Goal: Navigation & Orientation: Find specific page/section

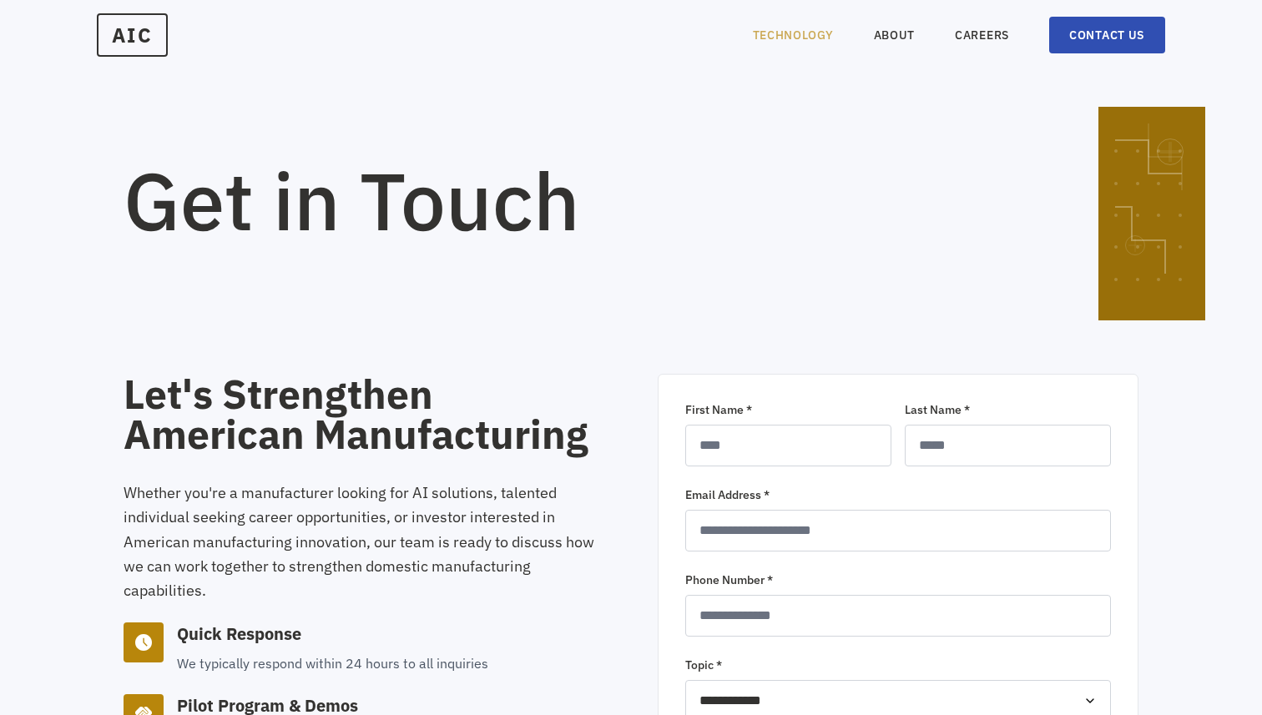
click at [804, 34] on link "TECHNOLOGY" at bounding box center [793, 35] width 81 height 17
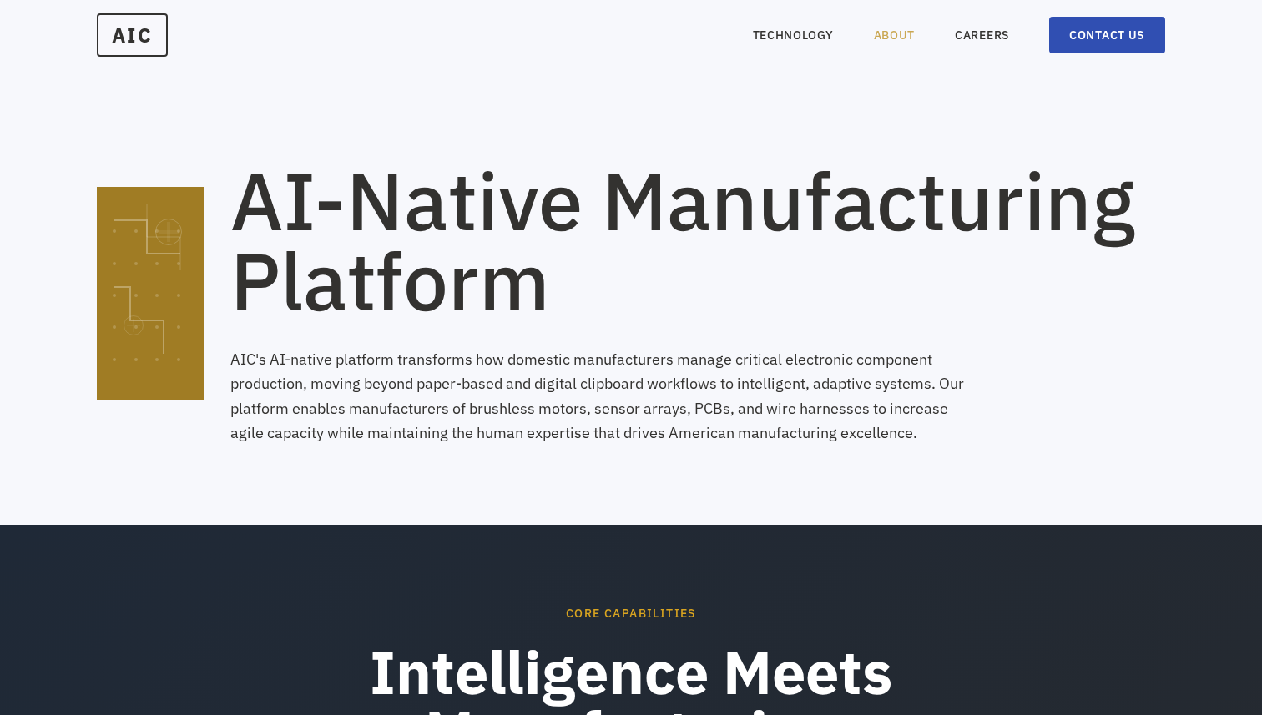
click at [896, 38] on link "ABOUT" at bounding box center [895, 35] width 42 height 17
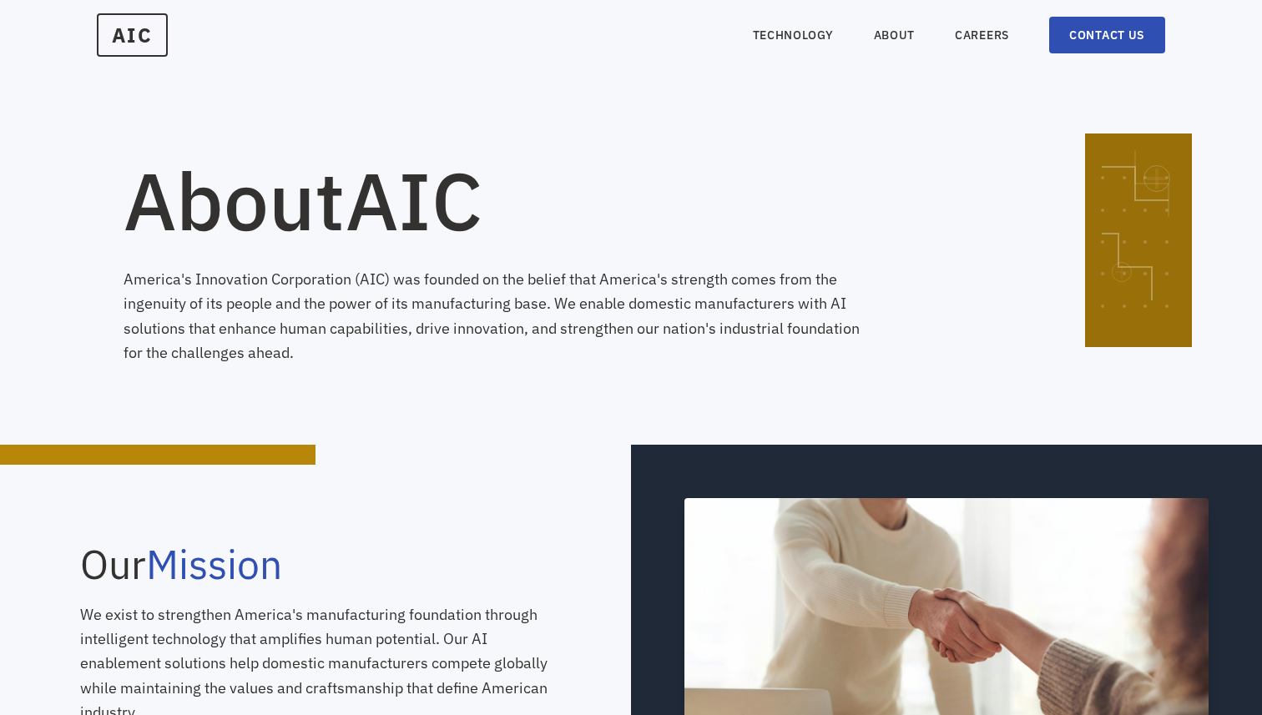
click at [941, 43] on nav "TECHNOLOGY ABOUT CAREERS CONTACT US" at bounding box center [959, 35] width 412 height 37
click at [914, 36] on nav "TECHNOLOGY ABOUT CAREERS CONTACT US" at bounding box center [959, 35] width 412 height 37
click at [893, 36] on link "ABOUT" at bounding box center [895, 35] width 42 height 17
click at [839, 26] on nav "TECHNOLOGY ABOUT CAREERS CONTACT US" at bounding box center [959, 35] width 412 height 37
click at [815, 27] on link "TECHNOLOGY" at bounding box center [793, 35] width 81 height 17
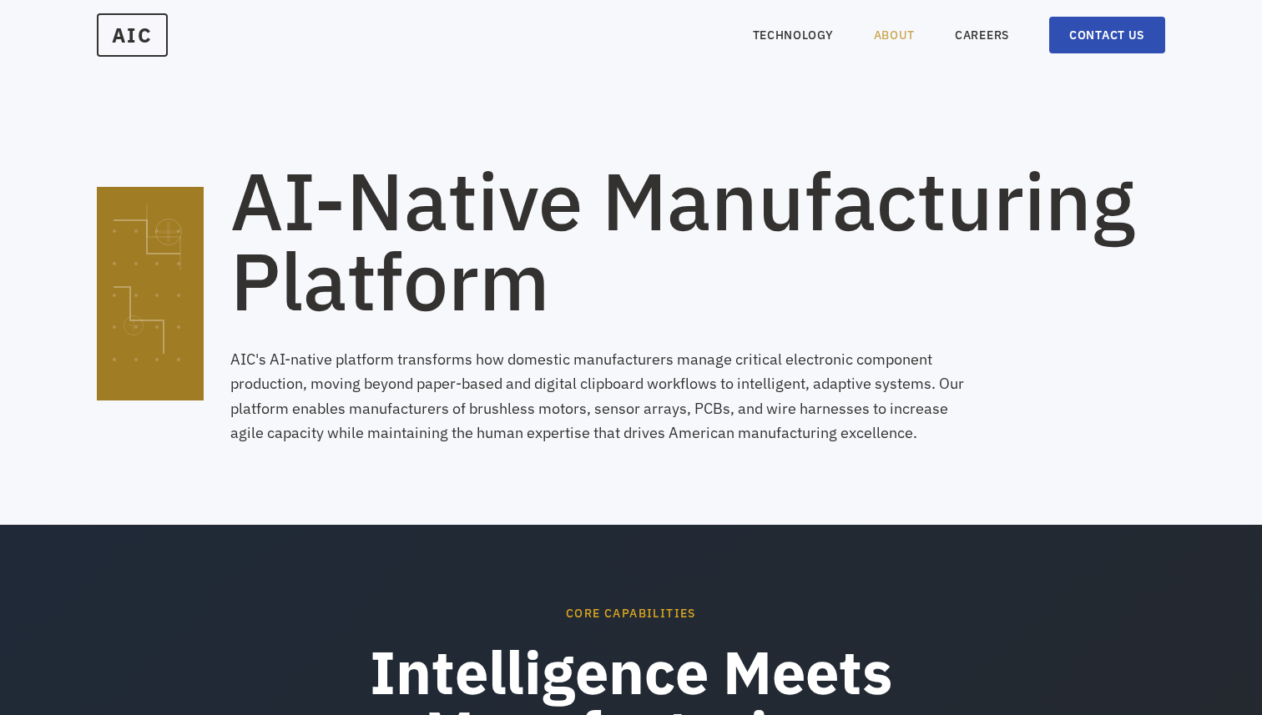
click at [898, 38] on link "ABOUT" at bounding box center [895, 35] width 42 height 17
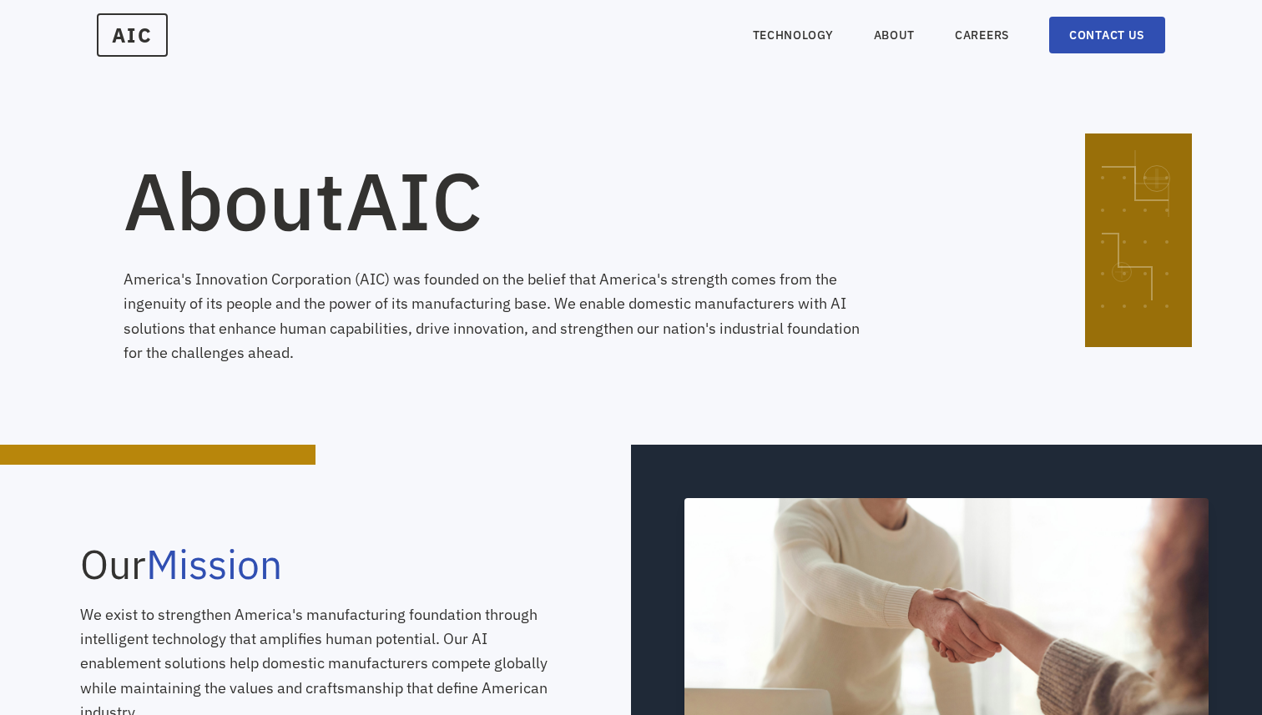
click at [861, 38] on nav "TECHNOLOGY ABOUT CAREERS CONTACT US" at bounding box center [959, 35] width 412 height 37
click at [958, 44] on nav "TECHNOLOGY ABOUT CAREERS CONTACT US" at bounding box center [959, 35] width 412 height 37
click at [962, 43] on link "CAREERS" at bounding box center [982, 35] width 54 height 17
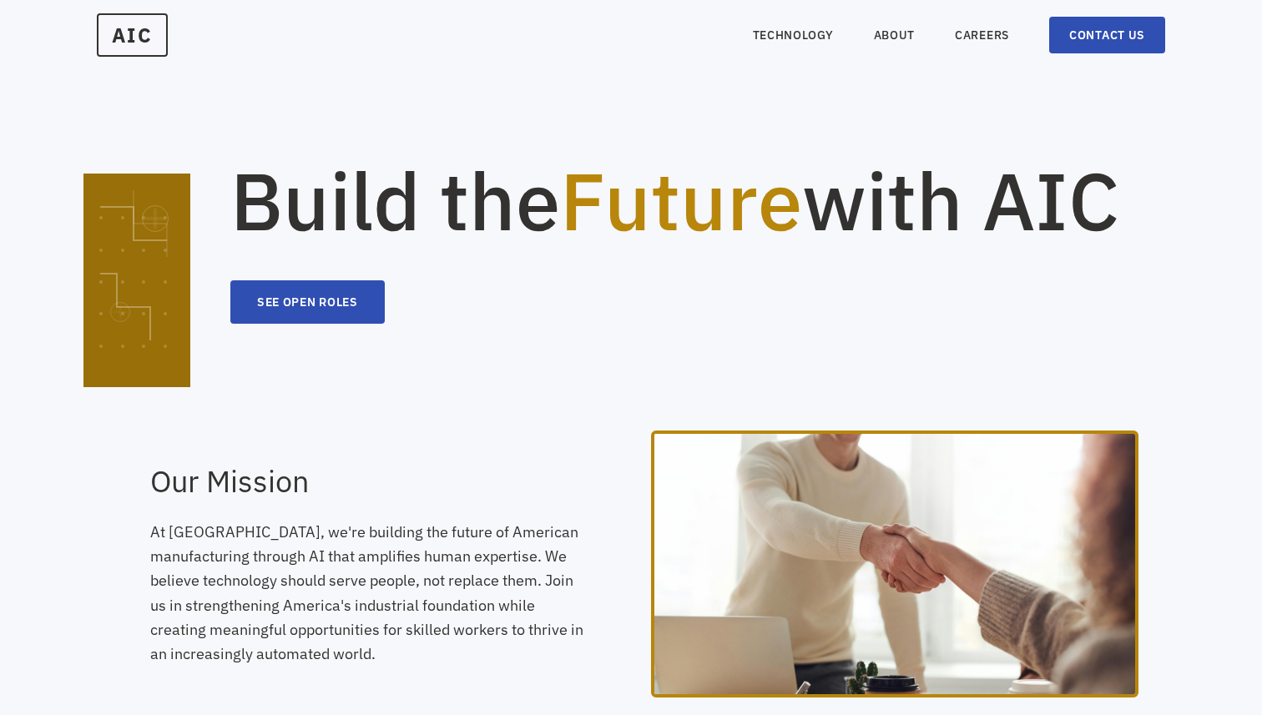
click at [920, 38] on nav "TECHNOLOGY ABOUT CAREERS CONTACT US" at bounding box center [959, 35] width 412 height 37
click at [901, 33] on link "ABOUT" at bounding box center [895, 35] width 42 height 17
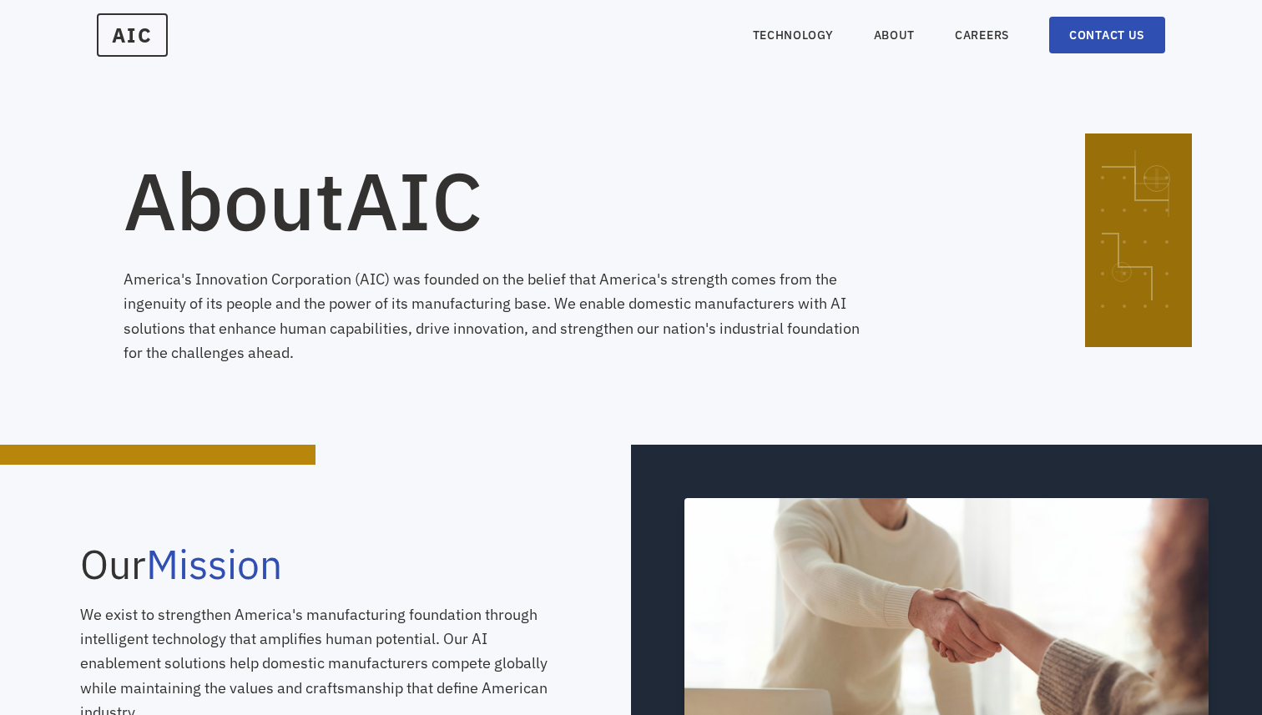
click at [1121, 60] on div "AIC TECHNOLOGY ABOUT CAREERS CONTACT US" at bounding box center [631, 35] width 1262 height 57
click at [1101, 43] on link "CONTACT US" at bounding box center [1107, 35] width 116 height 37
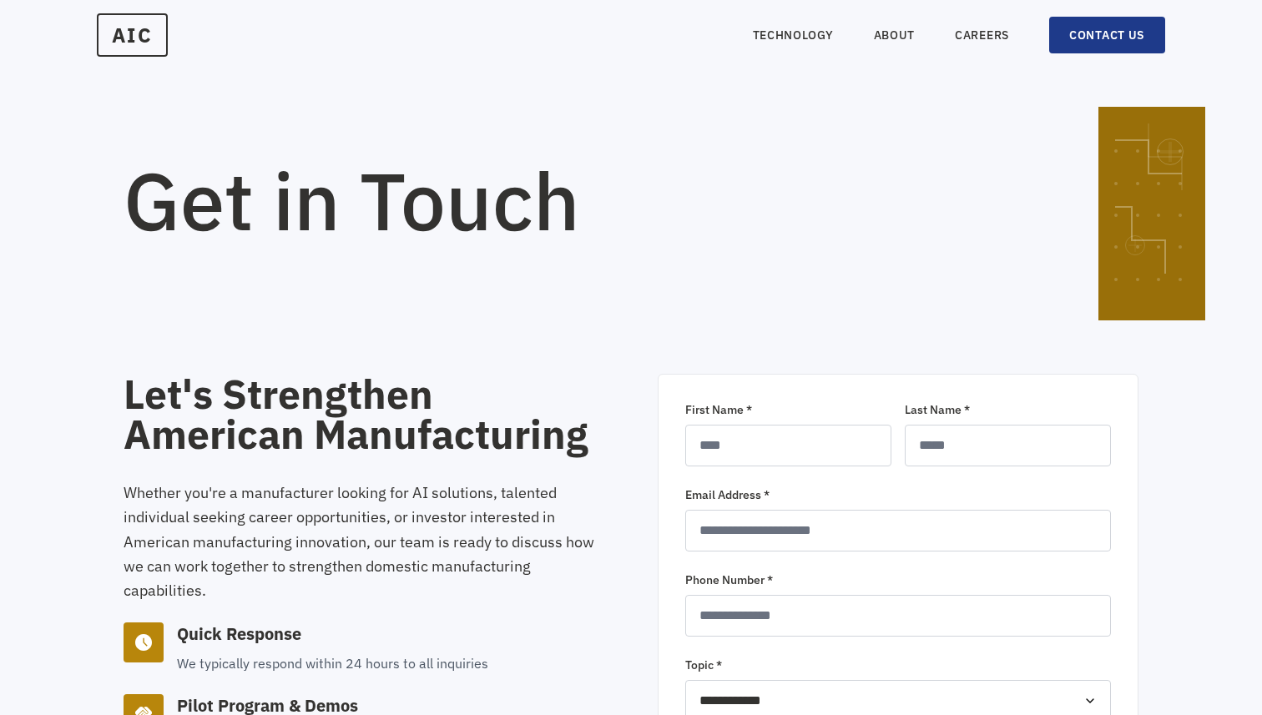
click at [1101, 28] on link "CONTACT US" at bounding box center [1107, 35] width 116 height 37
click at [1101, 33] on link "CONTACT US" at bounding box center [1107, 35] width 116 height 37
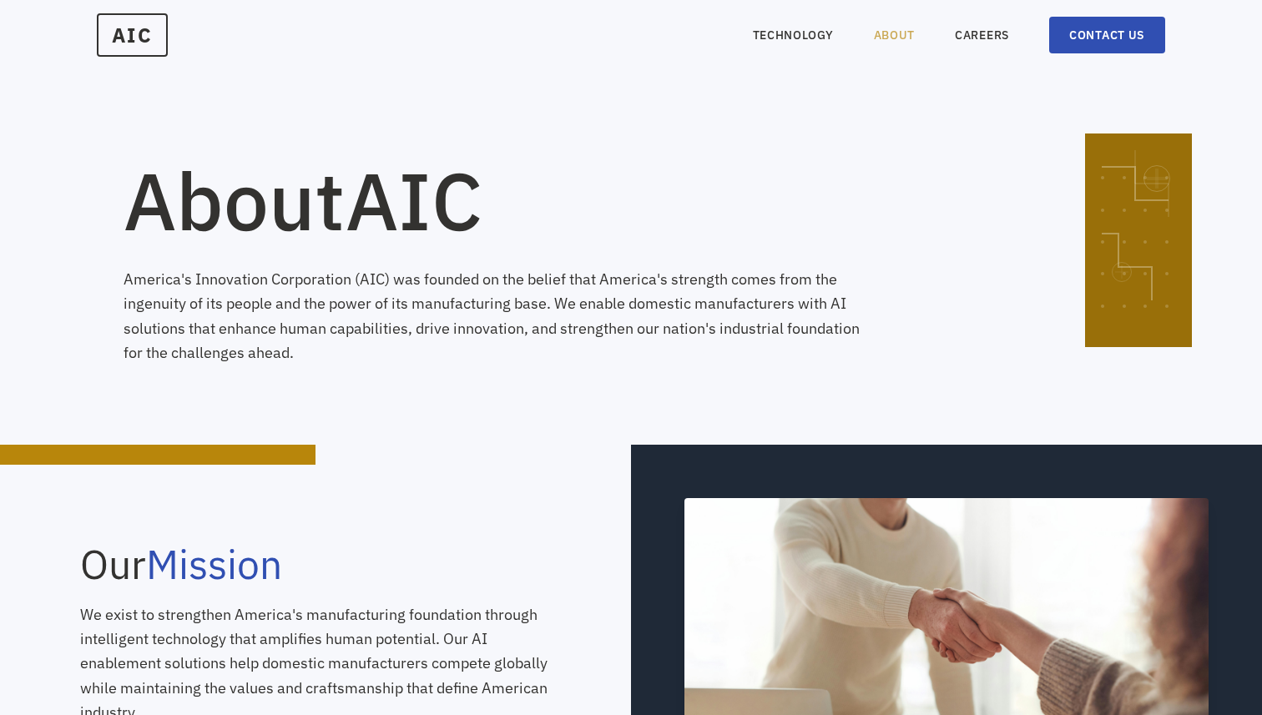
click at [884, 27] on link "ABOUT" at bounding box center [895, 35] width 42 height 17
click at [978, 38] on link "CAREERS" at bounding box center [982, 35] width 54 height 17
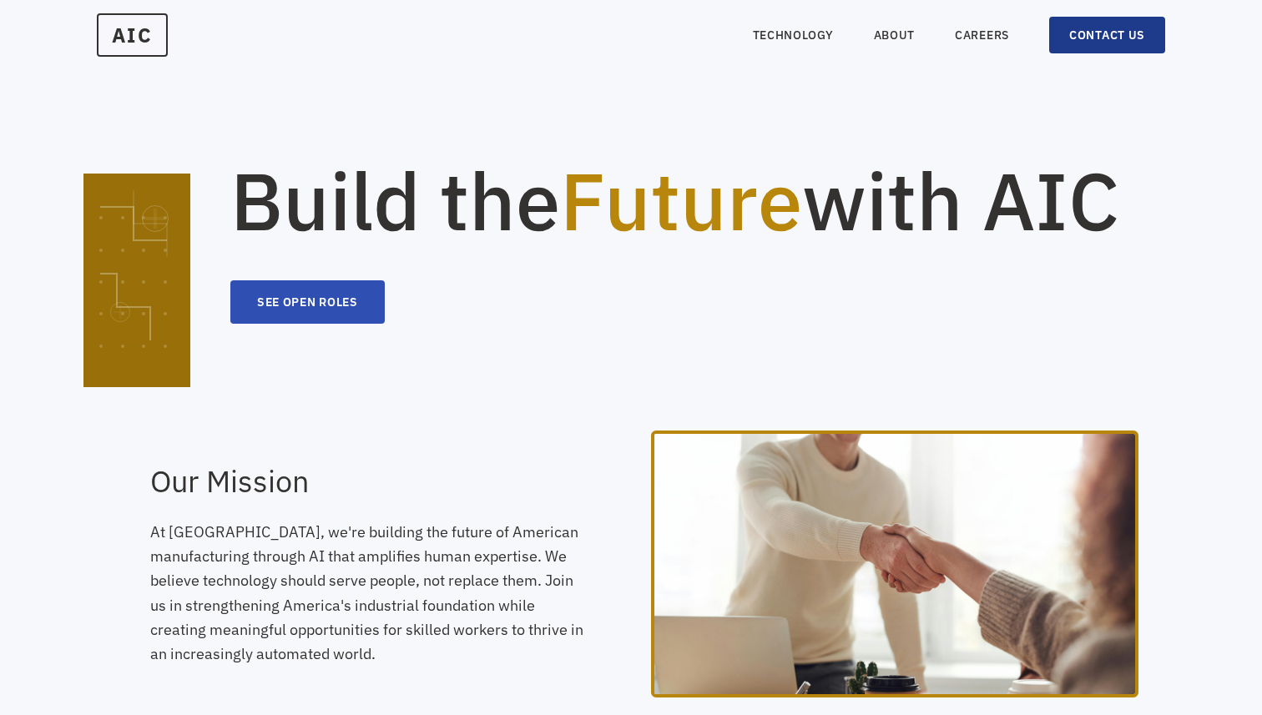
click at [1088, 36] on link "CONTACT US" at bounding box center [1107, 35] width 116 height 37
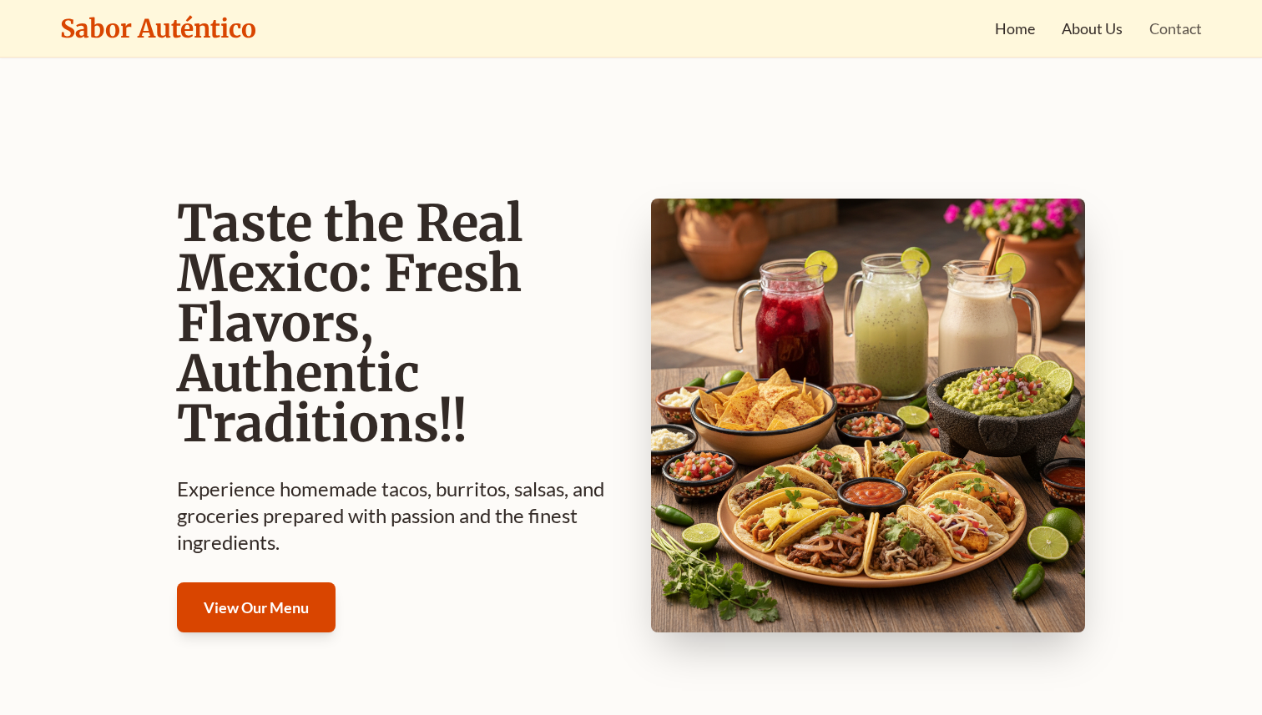
click at [1175, 24] on link "Contact" at bounding box center [1175, 28] width 53 height 23
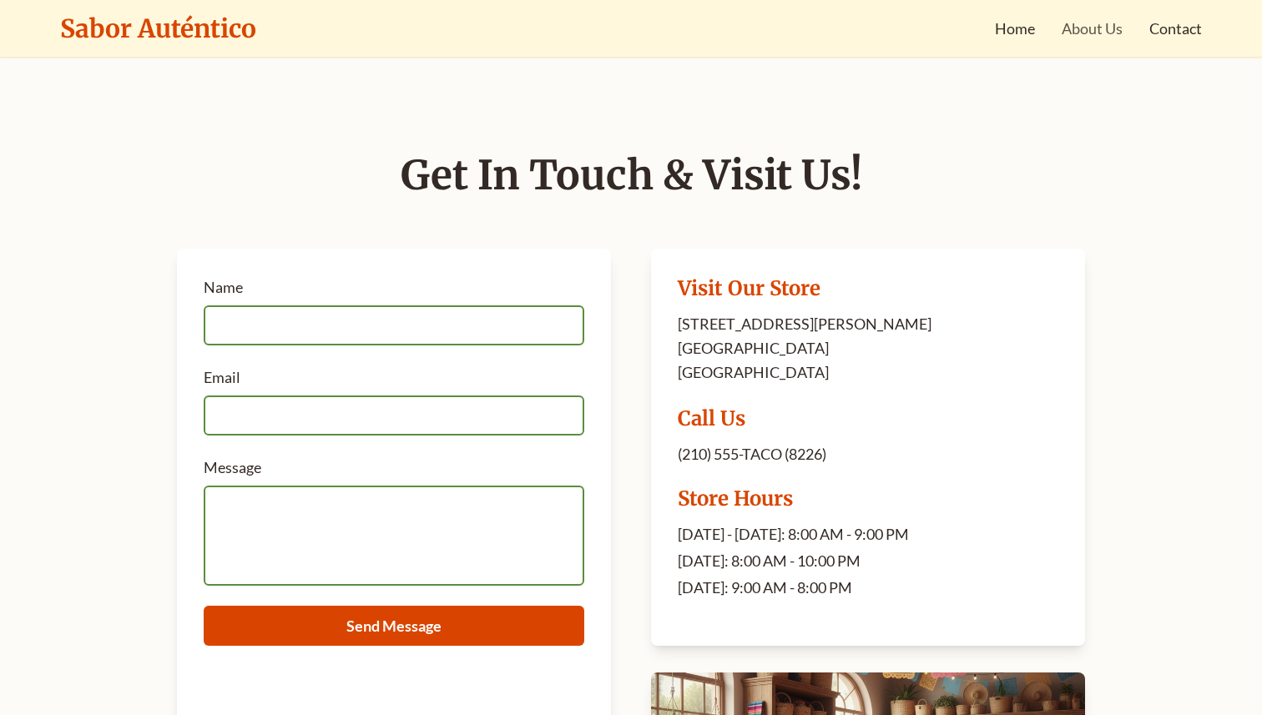
click at [1108, 21] on link "About Us" at bounding box center [1091, 28] width 61 height 23
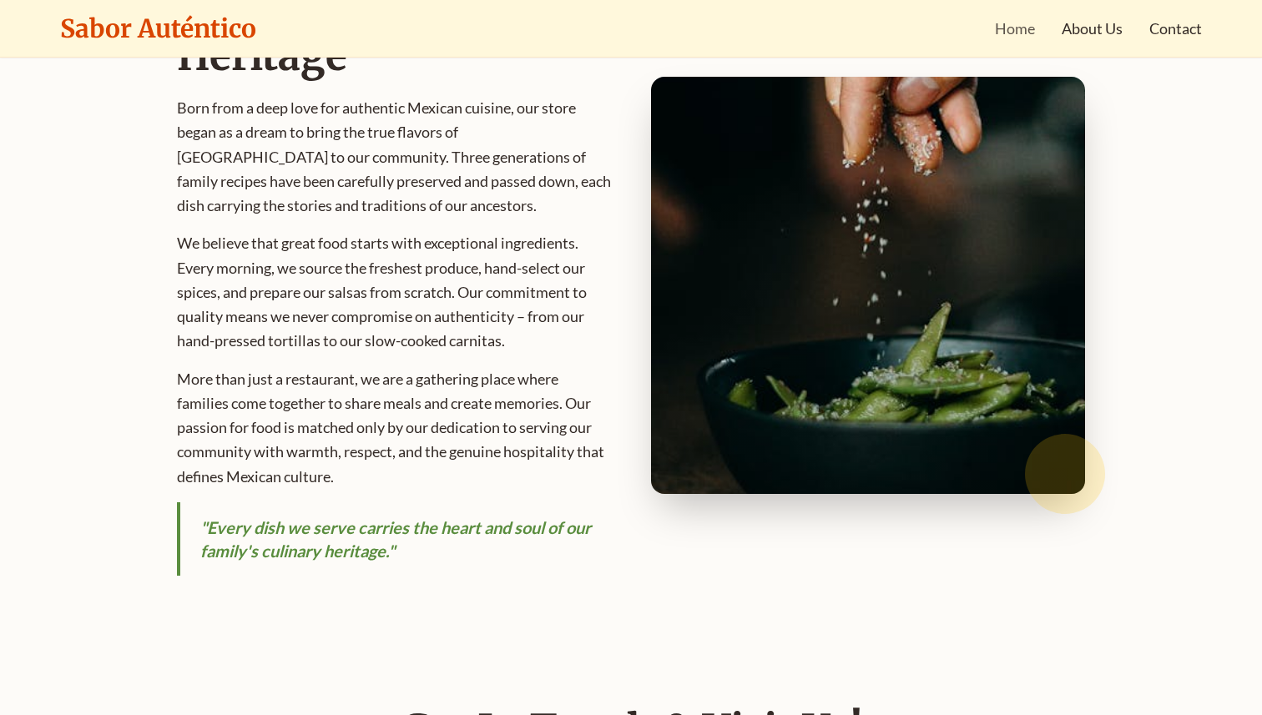
click at [1002, 29] on link "Home" at bounding box center [1015, 28] width 40 height 23
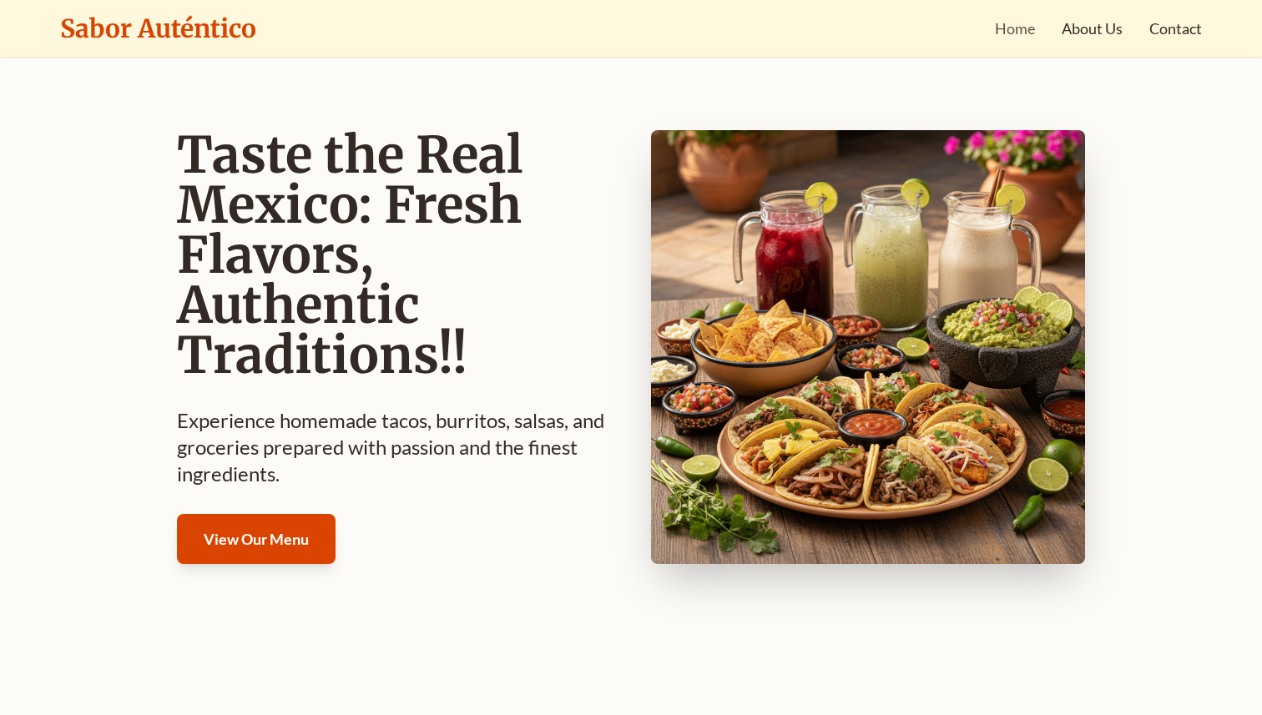
scroll to position [58, 0]
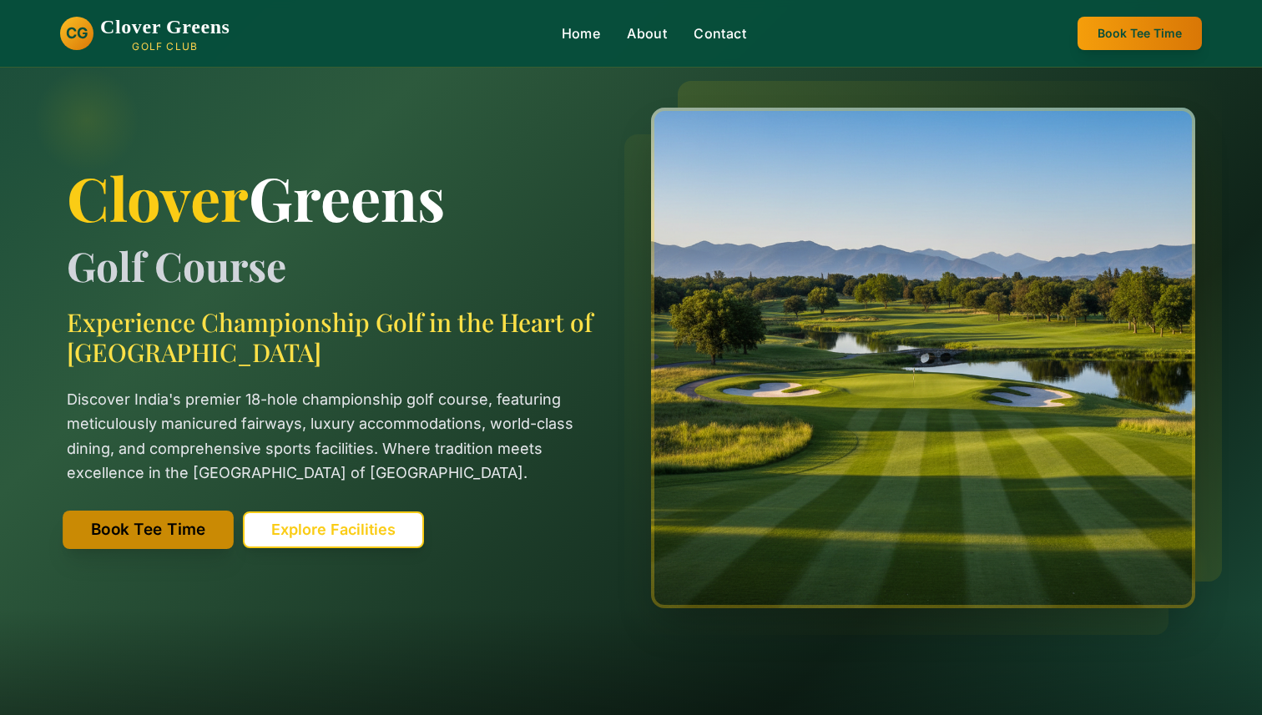
click at [181, 529] on button "Book Tee Time" at bounding box center [148, 530] width 171 height 38
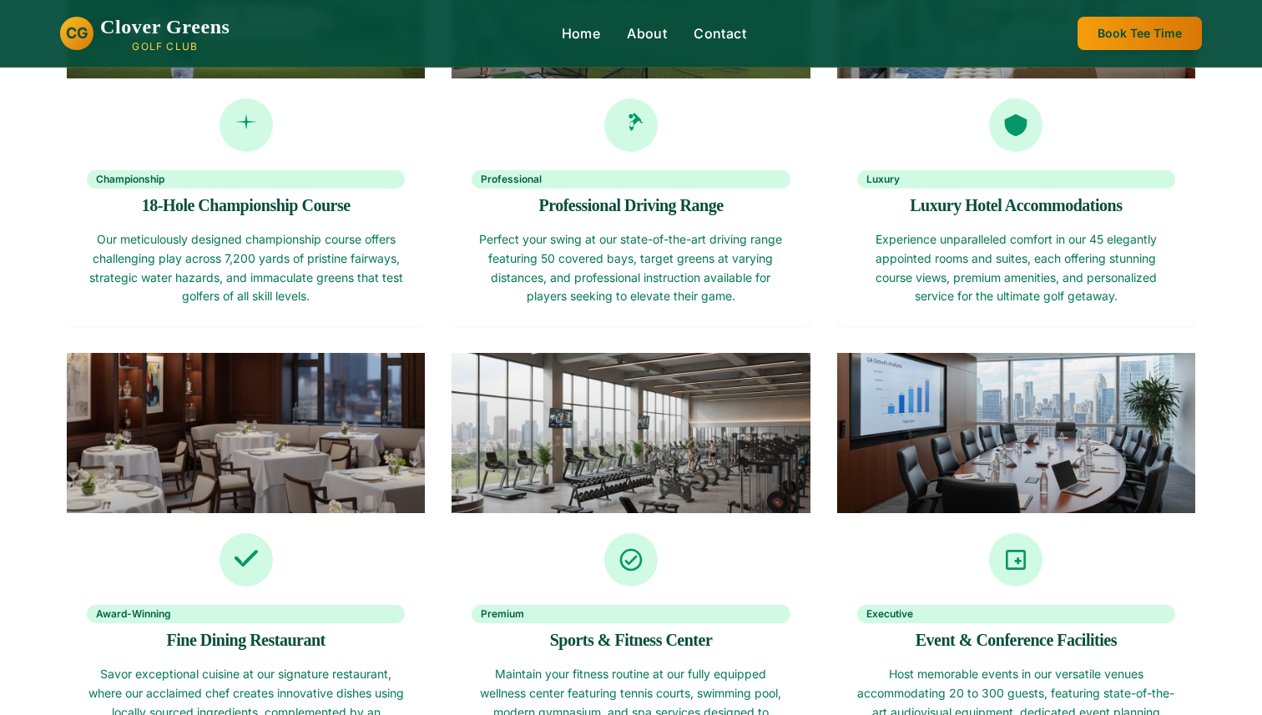
scroll to position [1292, 0]
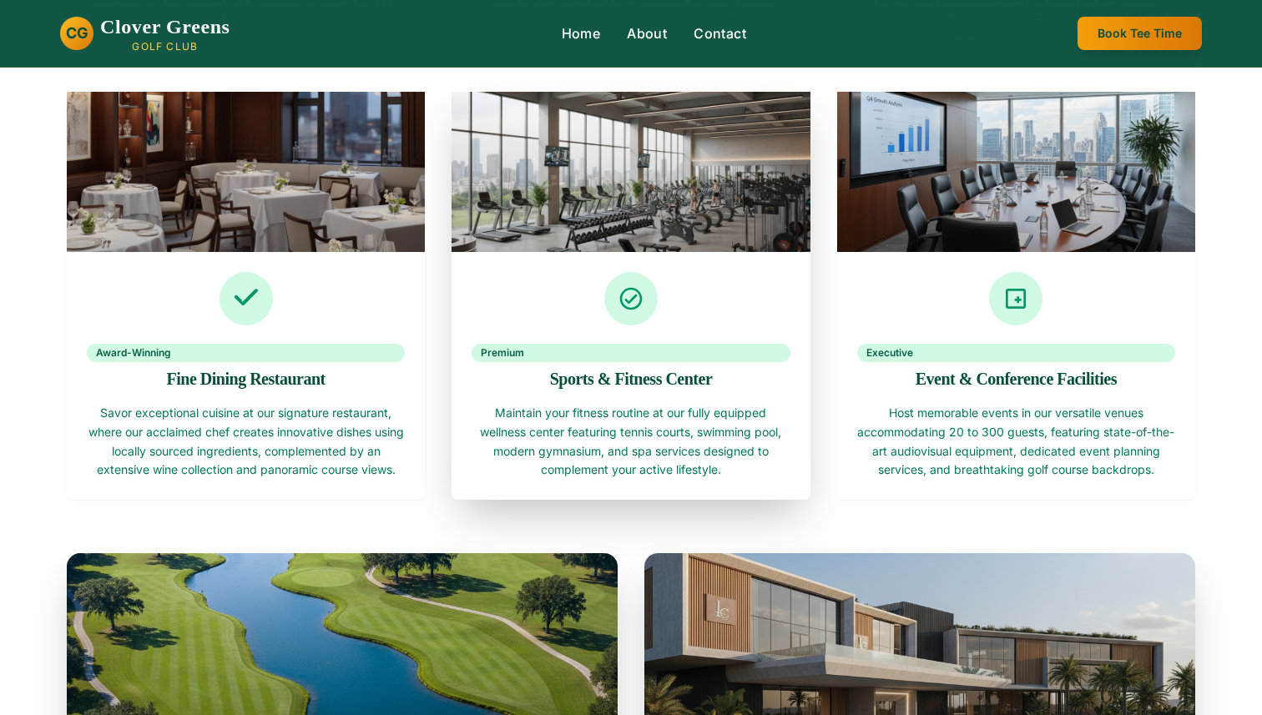
click at [650, 329] on div "Premium Sports & Fitness Center" at bounding box center [630, 328] width 358 height 152
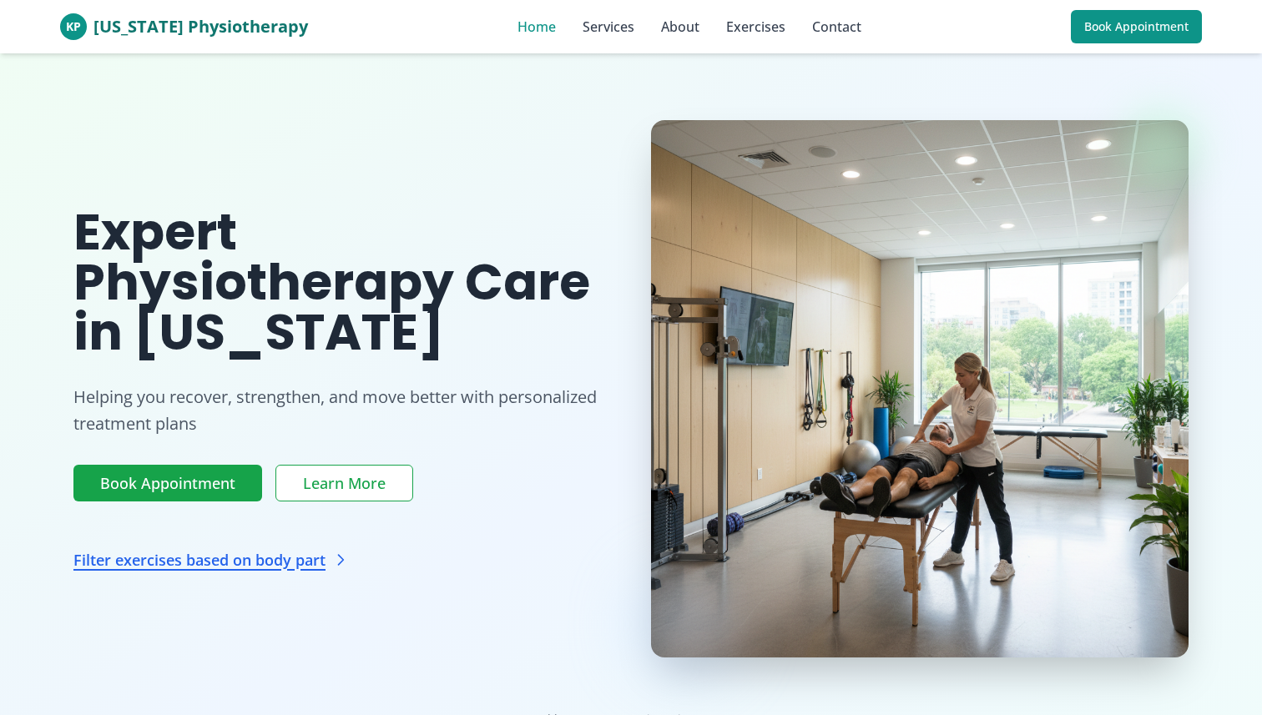
click at [521, 29] on link "Home" at bounding box center [536, 27] width 38 height 20
click at [582, 29] on link "Services" at bounding box center [608, 27] width 52 height 20
click at [672, 21] on link "About" at bounding box center [680, 27] width 38 height 20
click at [726, 31] on link "Exercises" at bounding box center [755, 27] width 59 height 20
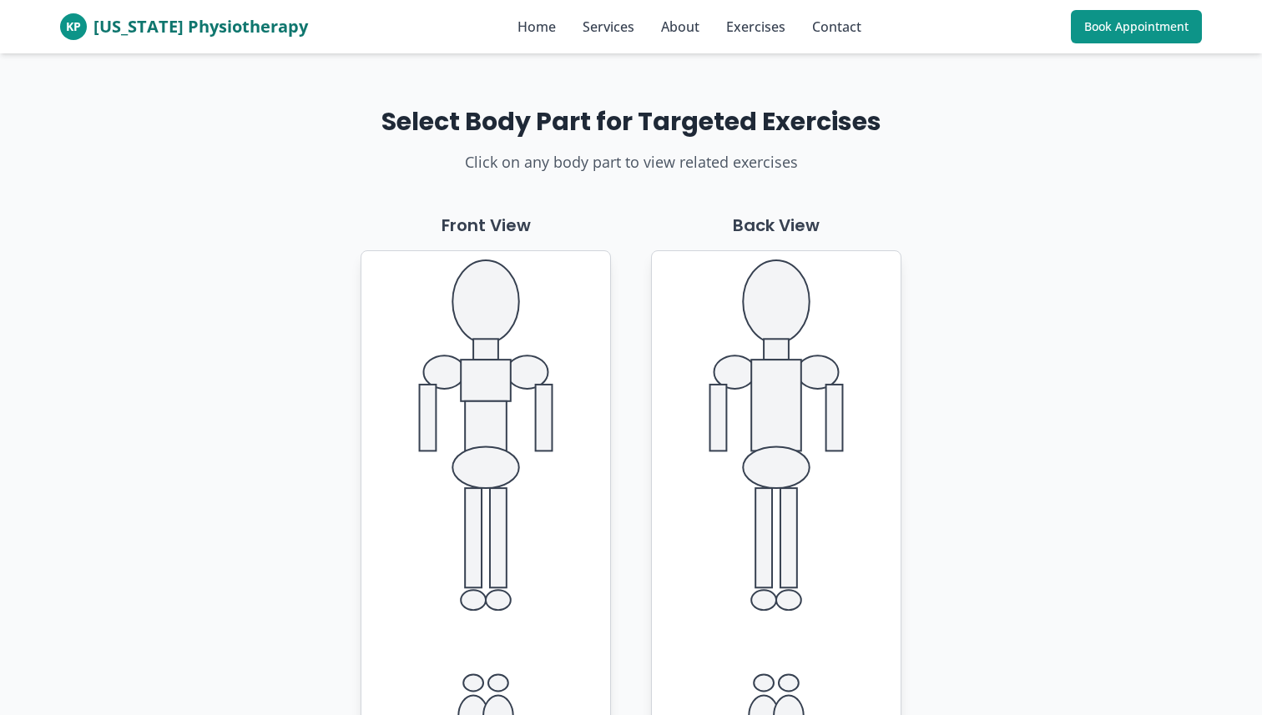
click at [819, 37] on div "KP Kansas Physiotherapy Home Services About Exercises Contact Book Appointment" at bounding box center [630, 26] width 1141 height 53
click at [816, 33] on link "Contact" at bounding box center [836, 27] width 49 height 20
click at [828, 18] on link "Contact" at bounding box center [836, 27] width 49 height 20
